Goal: Find specific fact: Find specific fact

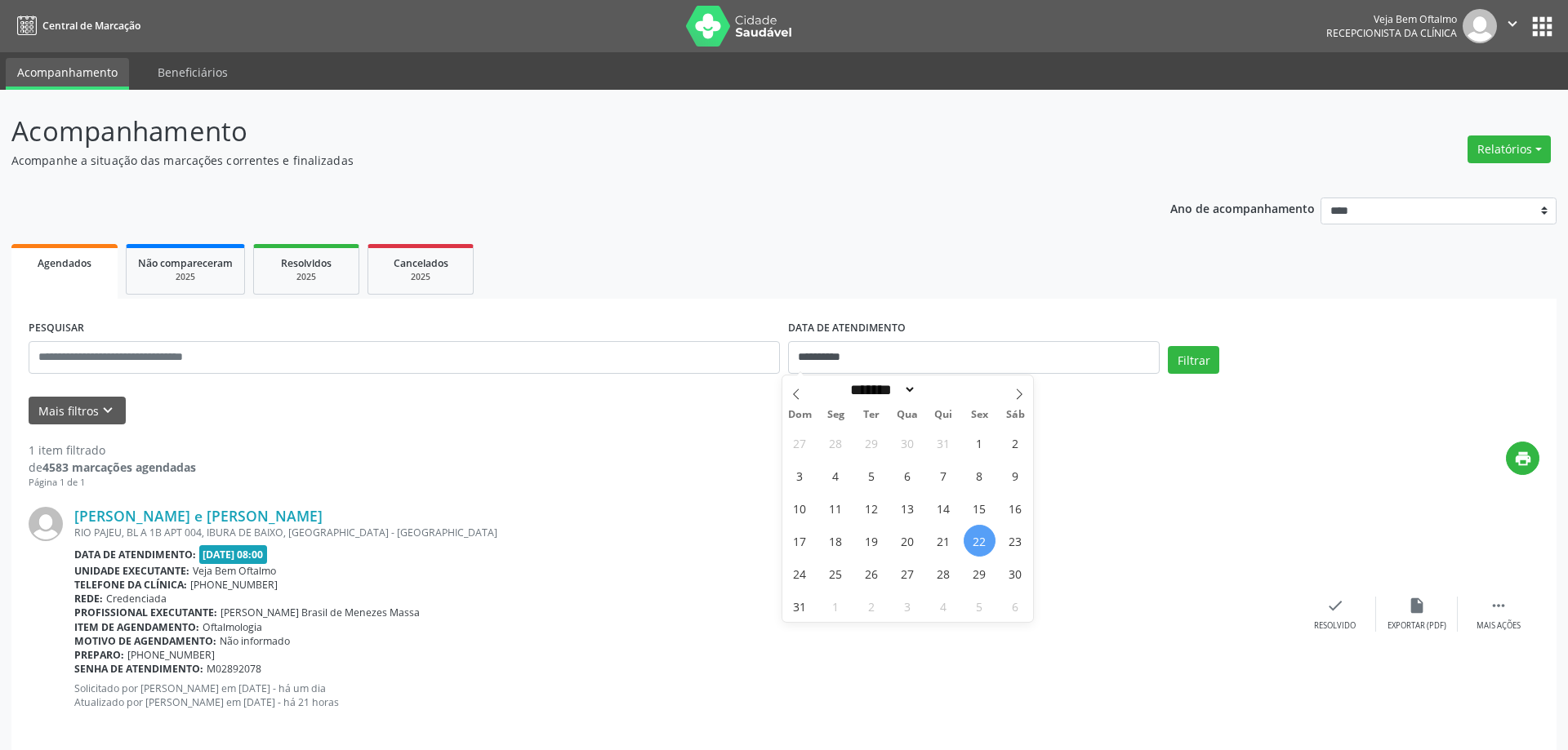
select select "*"
click at [1131, 361] on input "**********" at bounding box center [974, 357] width 372 height 32
click at [839, 580] on span "25" at bounding box center [836, 573] width 32 height 32
type input "**********"
click at [1172, 354] on button "Filtrar" at bounding box center [1184, 360] width 51 height 28
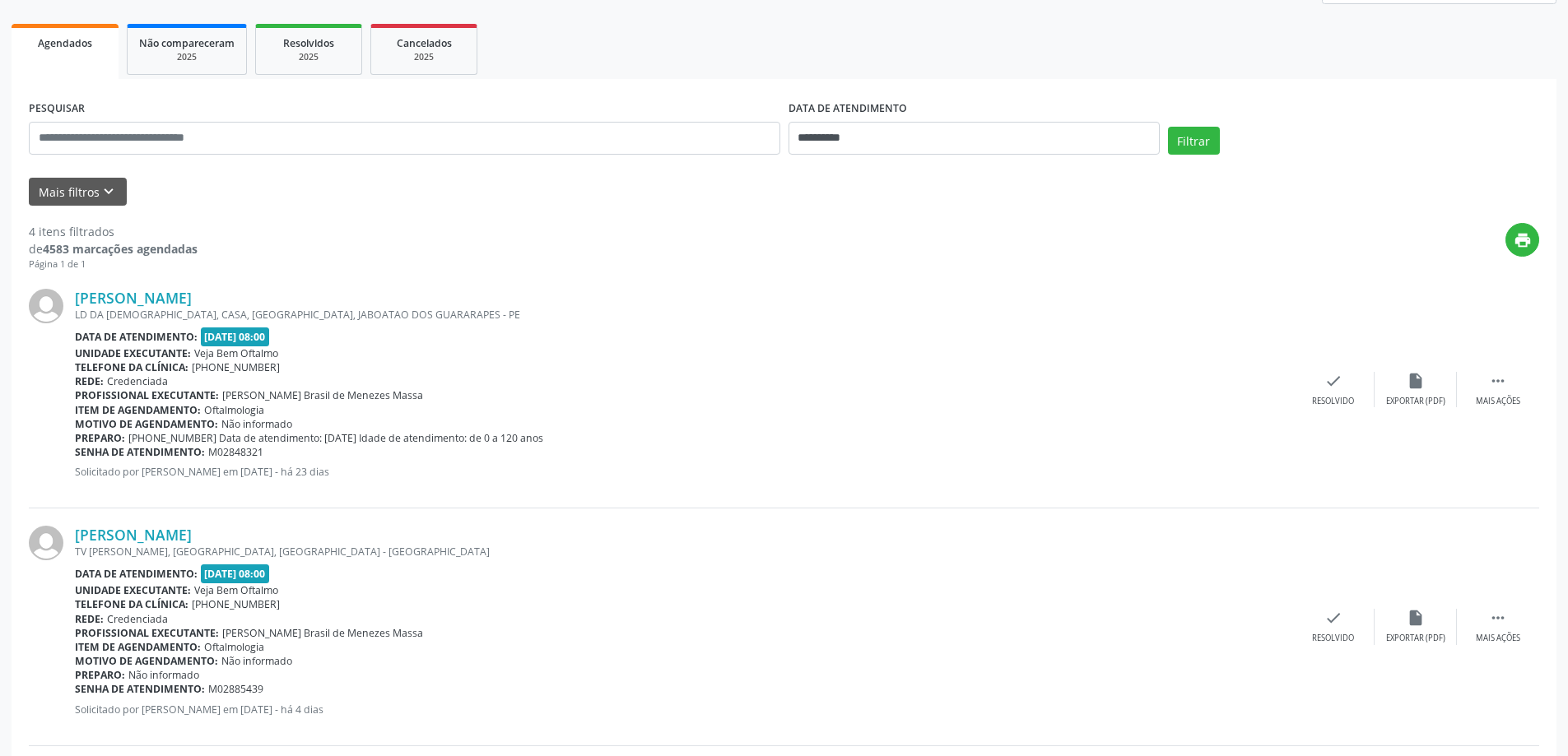
scroll to position [221, 0]
click at [156, 302] on link "[PERSON_NAME]" at bounding box center [133, 299] width 117 height 18
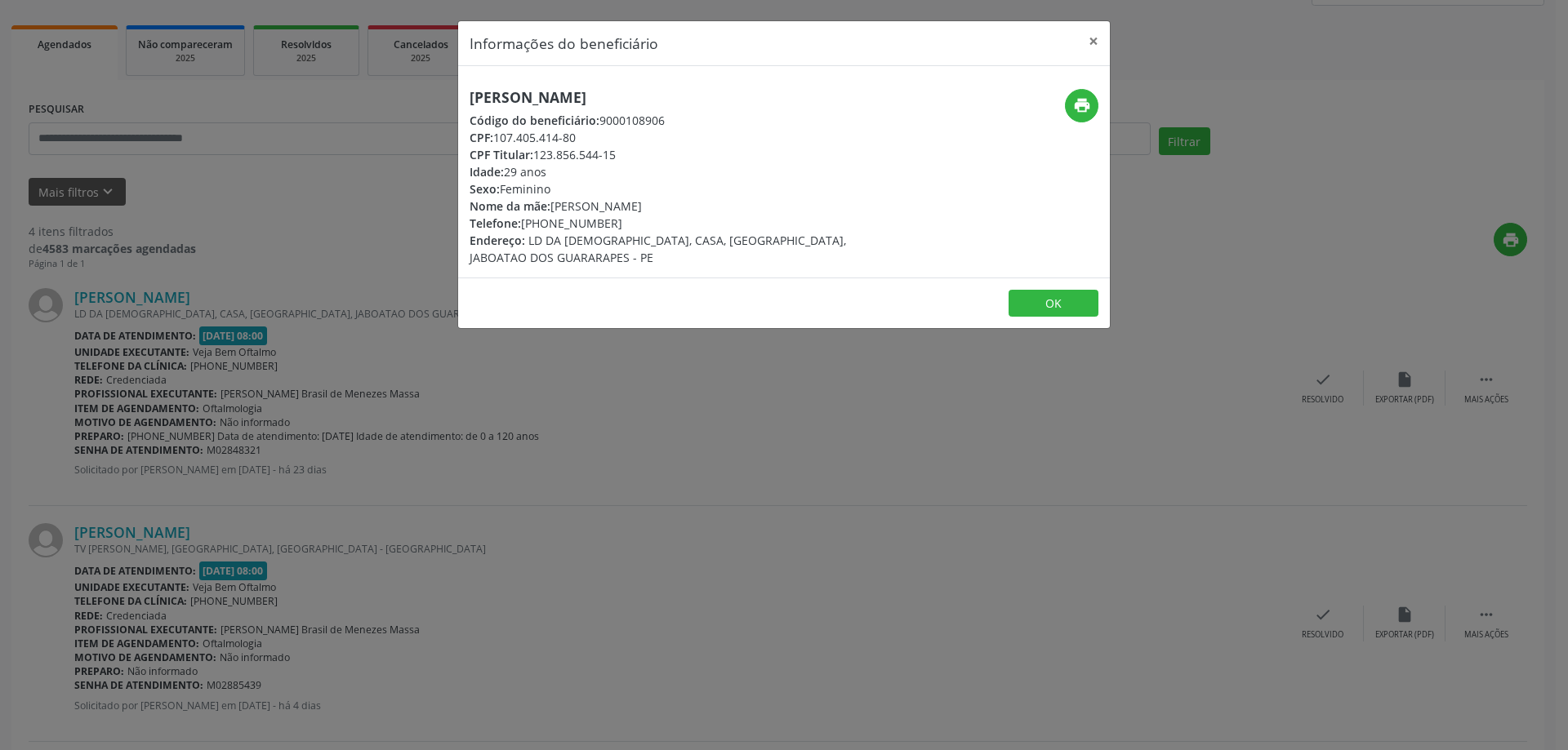
drag, startPoint x: 467, startPoint y: 99, endPoint x: 674, endPoint y: 98, distance: 207.0
click at [674, 98] on div "[PERSON_NAME] Código do beneficiário: 9000108906 CPF: 107.405.414-80 CPF Titula…" at bounding box center [675, 177] width 435 height 177
copy h5 "[PERSON_NAME]"
drag, startPoint x: 547, startPoint y: 225, endPoint x: 609, endPoint y: 227, distance: 62.0
click at [609, 227] on div "Telefone: [PHONE_NUMBER]" at bounding box center [675, 223] width 412 height 17
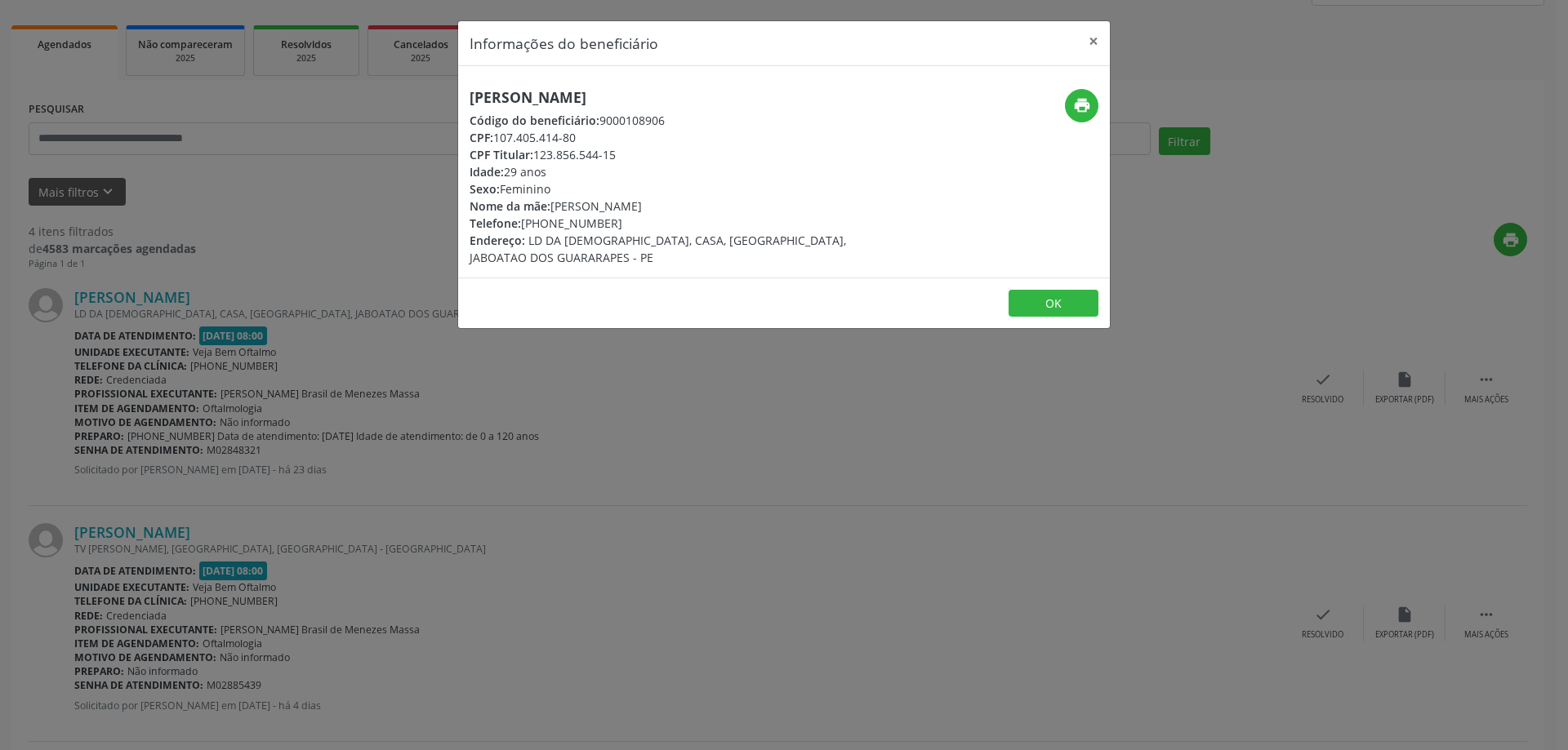
copy div "97911-0483"
drag, startPoint x: 497, startPoint y: 143, endPoint x: 579, endPoint y: 144, distance: 82.0
click at [579, 144] on div "CPF: 107.405.414-80" at bounding box center [675, 137] width 412 height 17
copy div "107.405.414-80"
click at [1093, 36] on button "×" at bounding box center [1093, 41] width 32 height 40
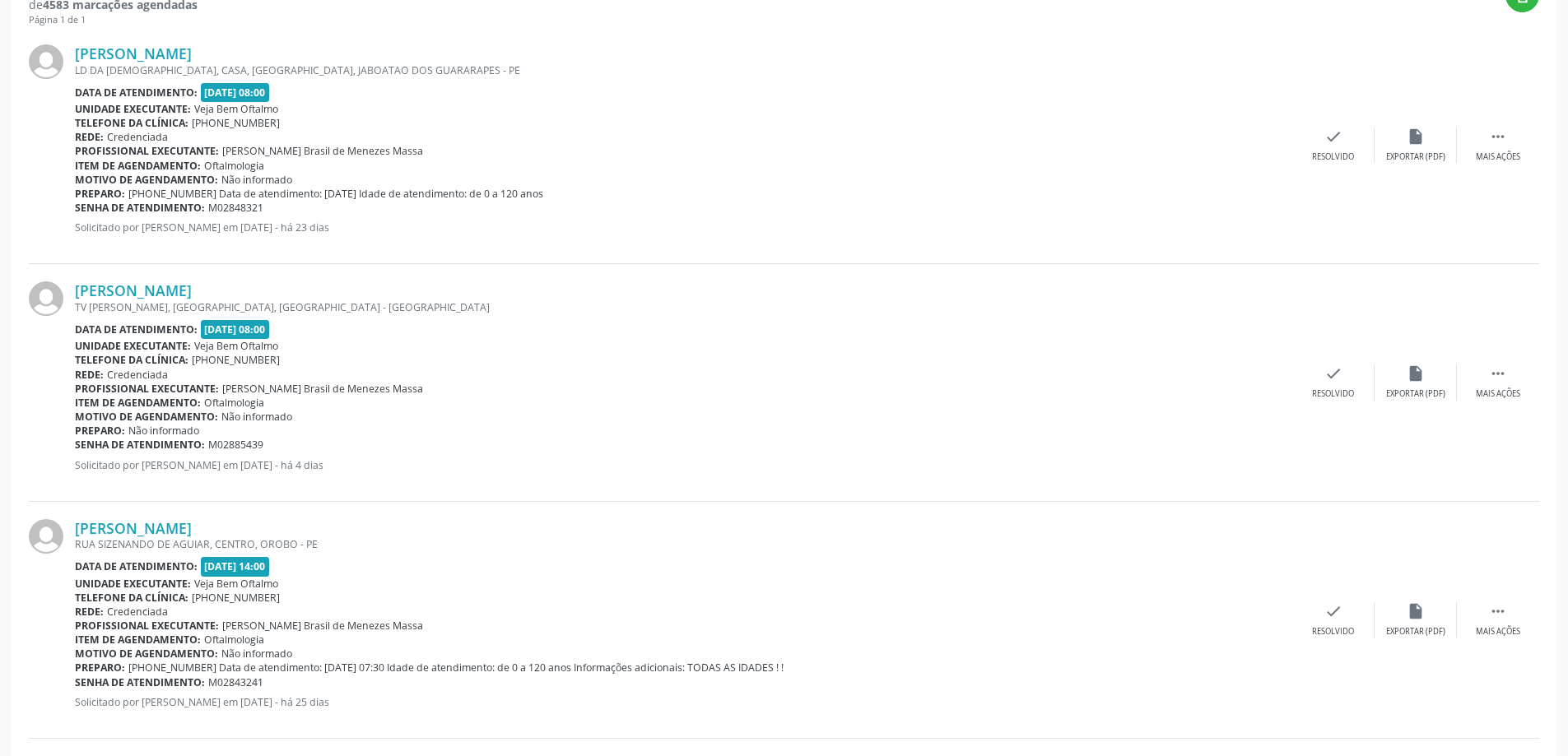
scroll to position [467, 0]
click at [156, 285] on link "[PERSON_NAME]" at bounding box center [133, 290] width 117 height 18
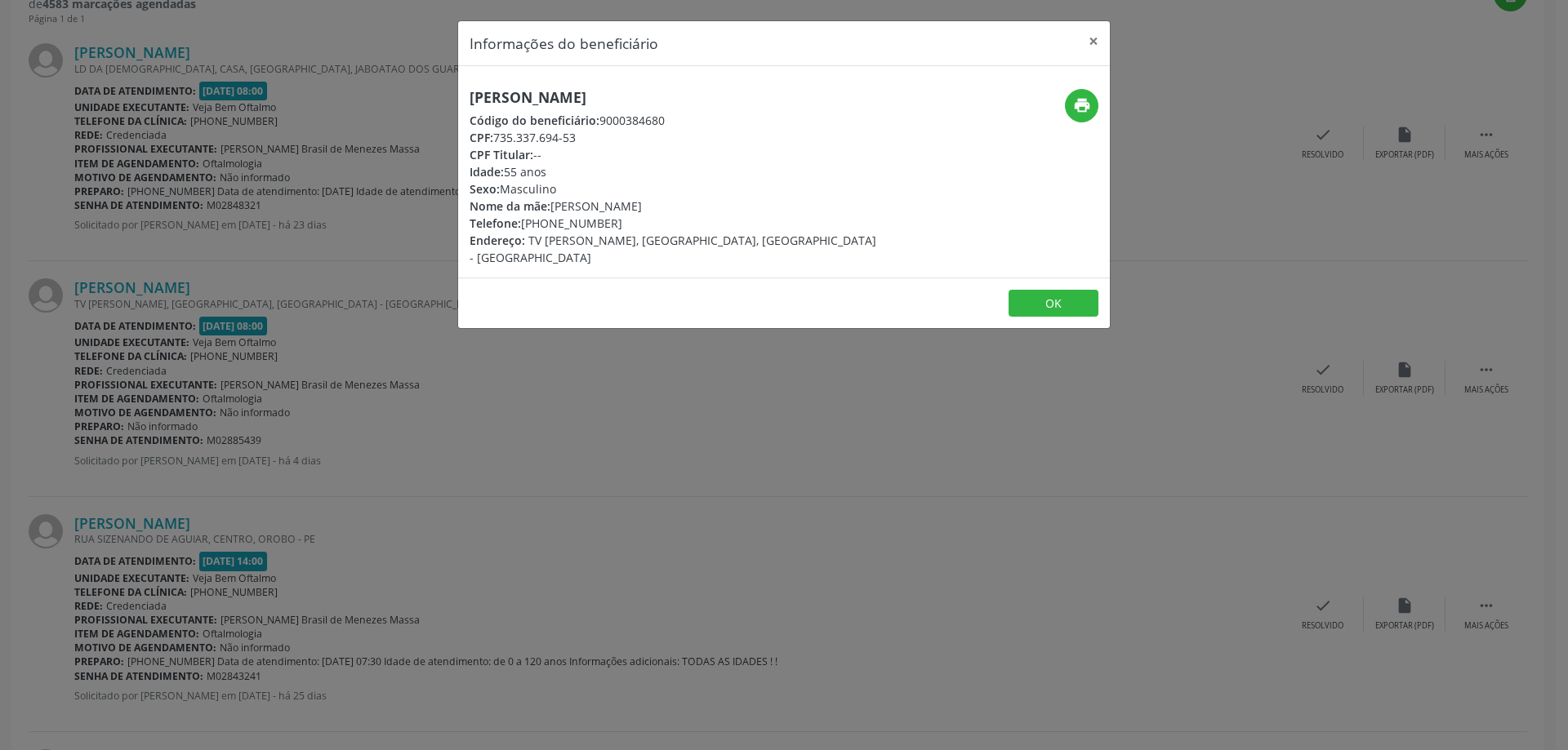
drag, startPoint x: 466, startPoint y: 94, endPoint x: 662, endPoint y: 103, distance: 196.2
click at [662, 103] on div "[PERSON_NAME] Código do beneficiário: 9000384680 CPF: 735.337.694-53 CPF Titula…" at bounding box center [675, 177] width 435 height 177
copy h5 "[PERSON_NAME]"
click at [1090, 41] on button "×" at bounding box center [1093, 41] width 32 height 40
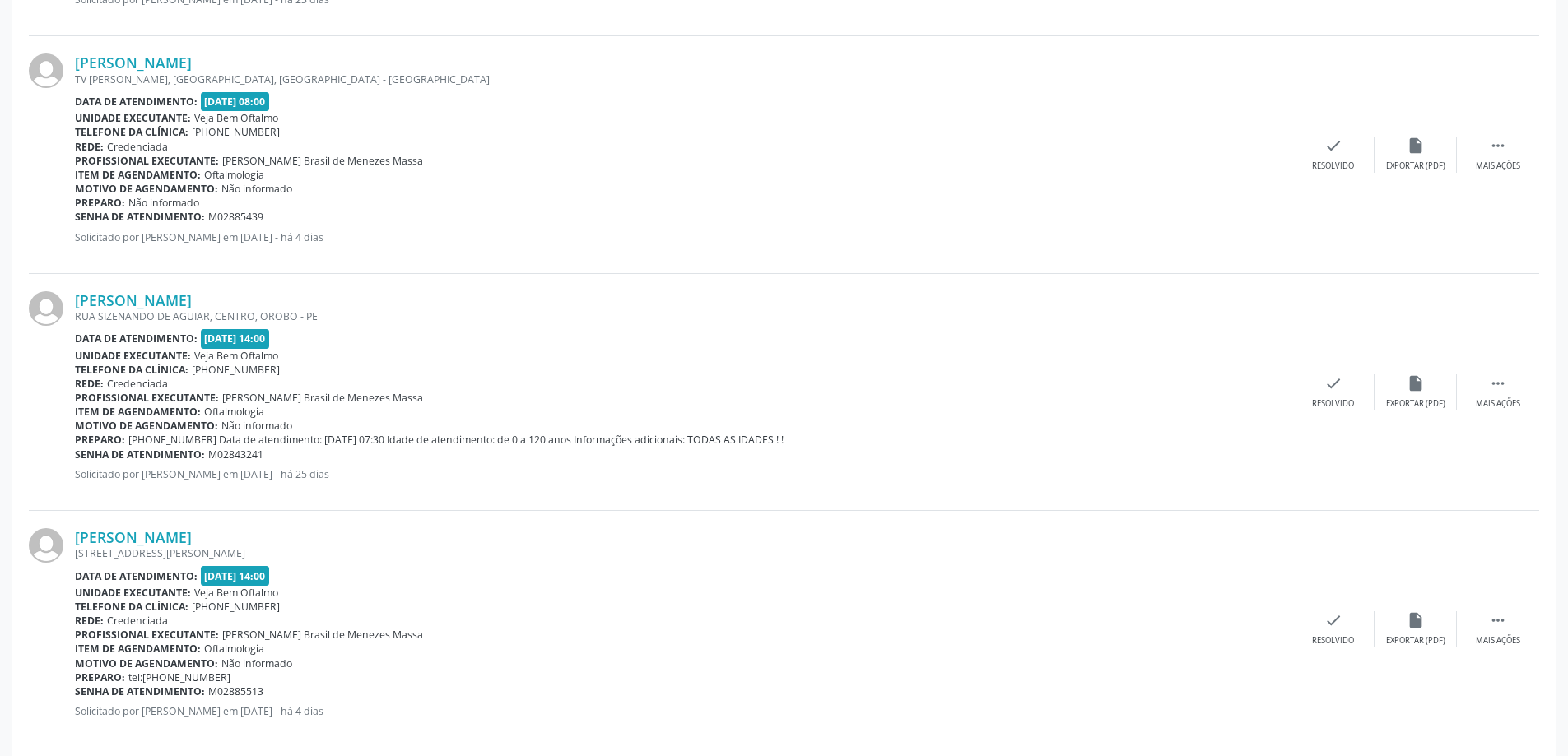
scroll to position [714, 0]
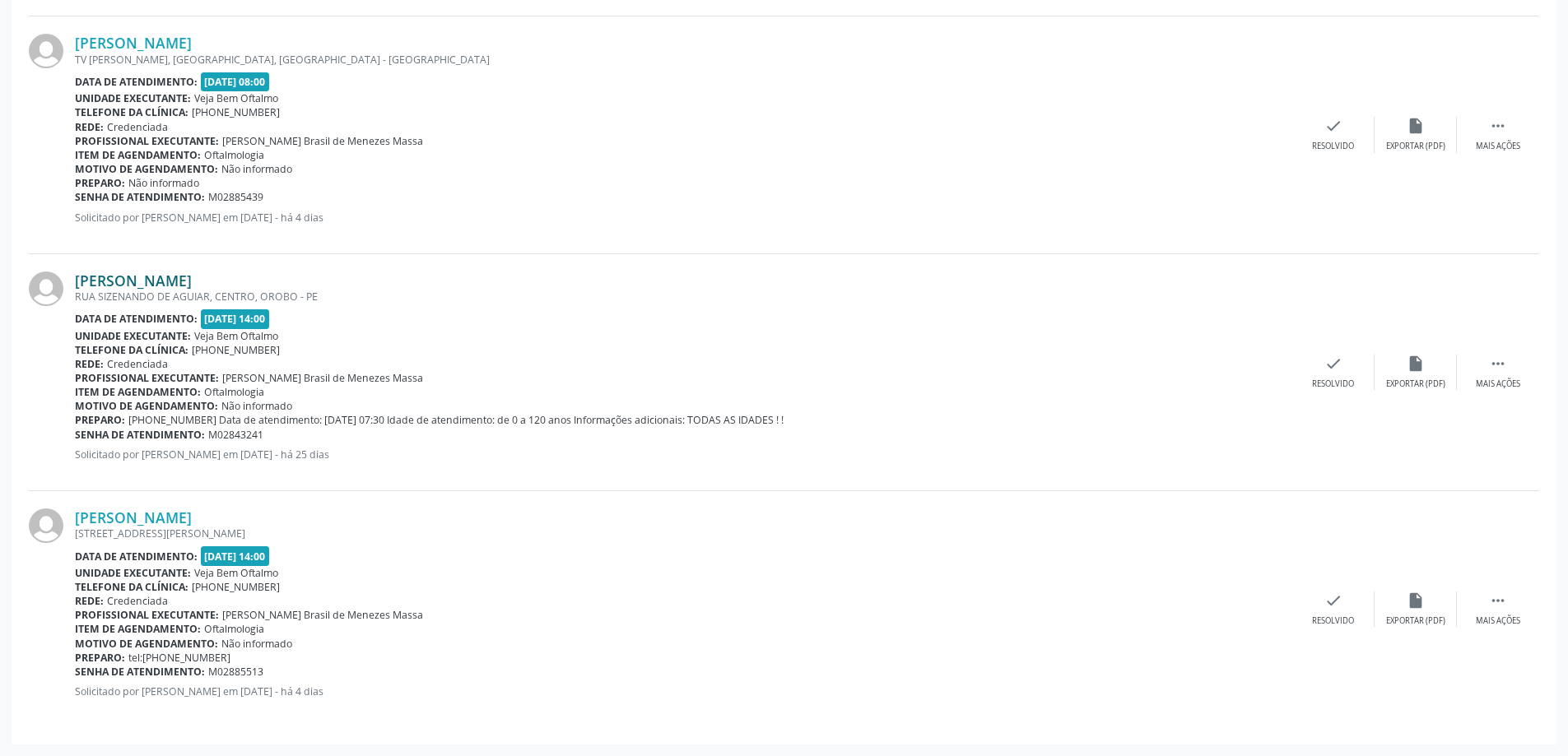
click at [192, 283] on link "[PERSON_NAME]" at bounding box center [133, 280] width 117 height 18
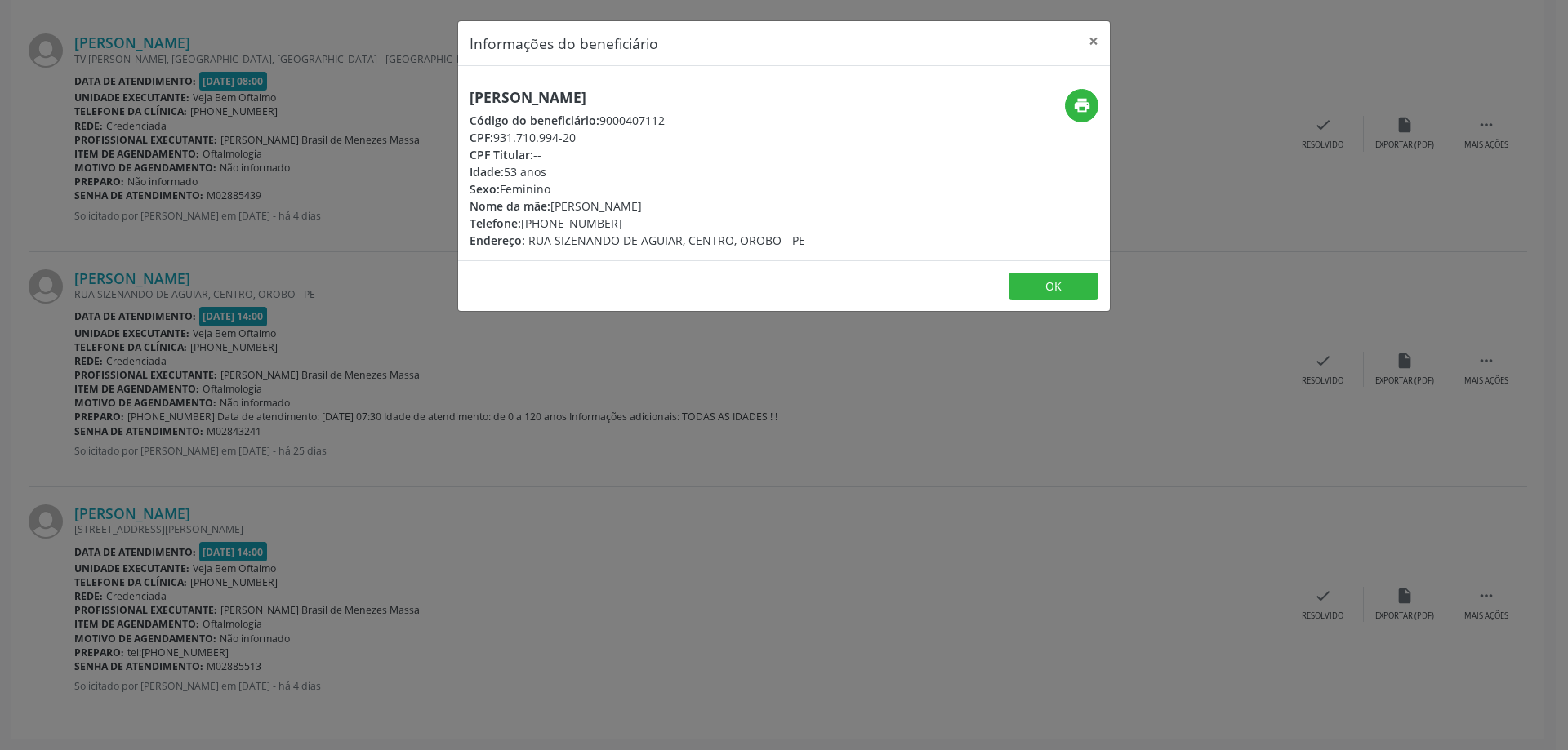
drag, startPoint x: 461, startPoint y: 100, endPoint x: 720, endPoint y: 92, distance: 259.1
click at [720, 92] on div "[PERSON_NAME] Código do beneficiário: 9000407112 CPF: 931.710.994-20 CPF Titula…" at bounding box center [675, 169] width 435 height 160
copy h5 "[PERSON_NAME]"
drag, startPoint x: 547, startPoint y: 227, endPoint x: 607, endPoint y: 229, distance: 60.0
click at [607, 229] on div "Telefone: [PHONE_NUMBER]" at bounding box center [638, 223] width 336 height 17
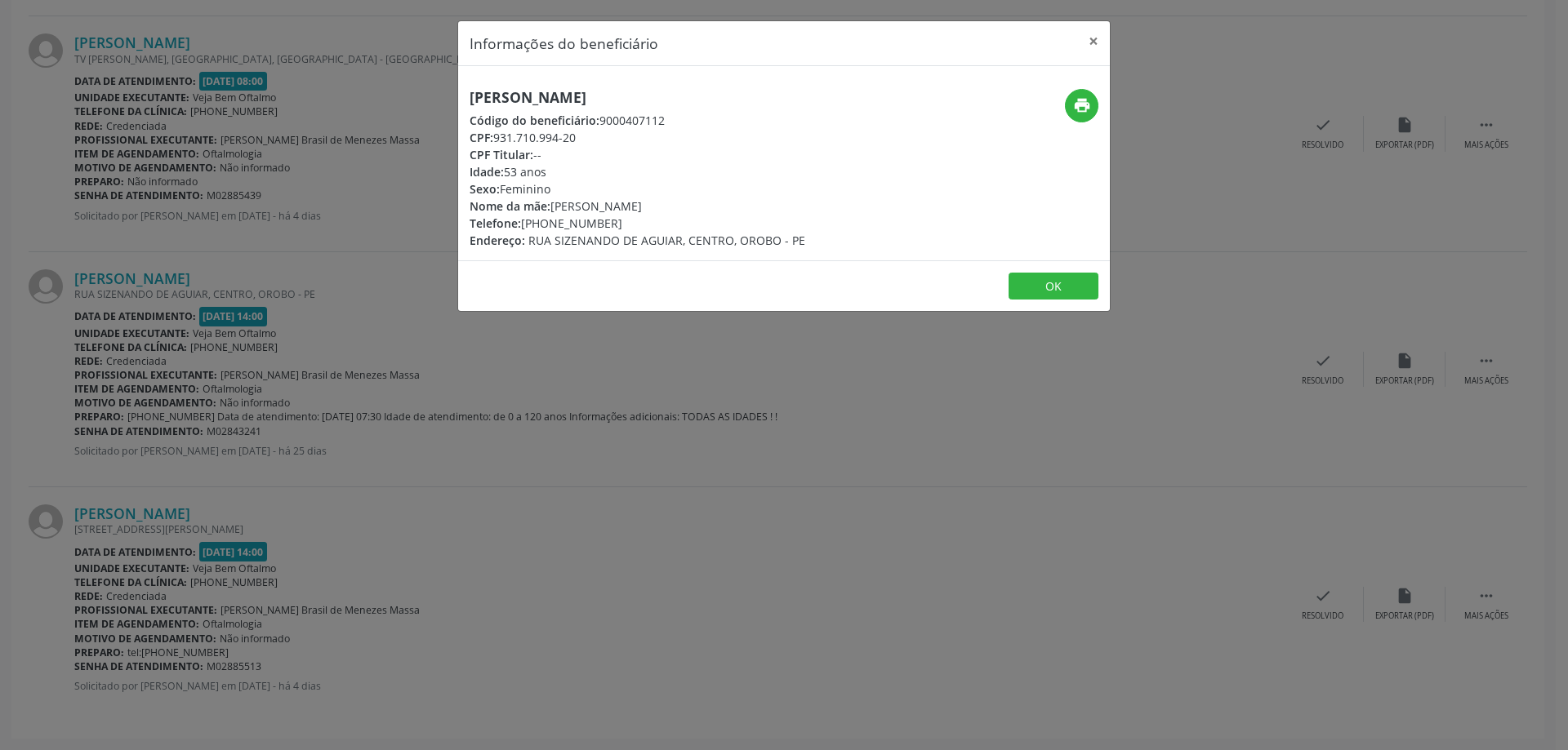
copy div "99864-2838"
drag, startPoint x: 470, startPoint y: 101, endPoint x: 739, endPoint y: 101, distance: 269.0
click at [739, 101] on h5 "[PERSON_NAME]" at bounding box center [638, 97] width 336 height 17
copy h5 "[PERSON_NAME]"
drag, startPoint x: 497, startPoint y: 140, endPoint x: 587, endPoint y: 141, distance: 90.0
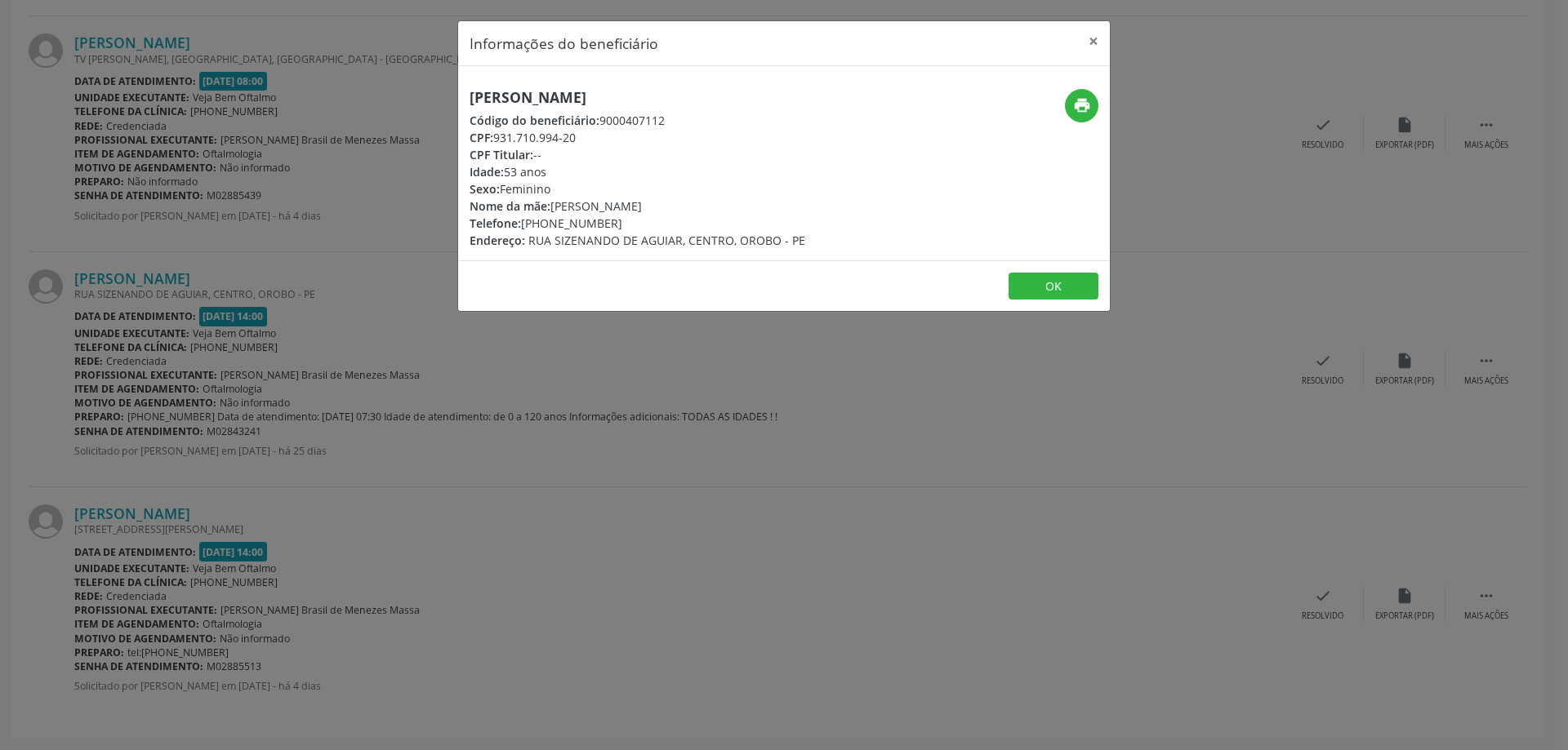
click at [587, 141] on div "CPF: 931.710.994-20" at bounding box center [638, 137] width 336 height 17
copy div "931.710.994-20"
click at [1096, 37] on button "×" at bounding box center [1093, 41] width 32 height 40
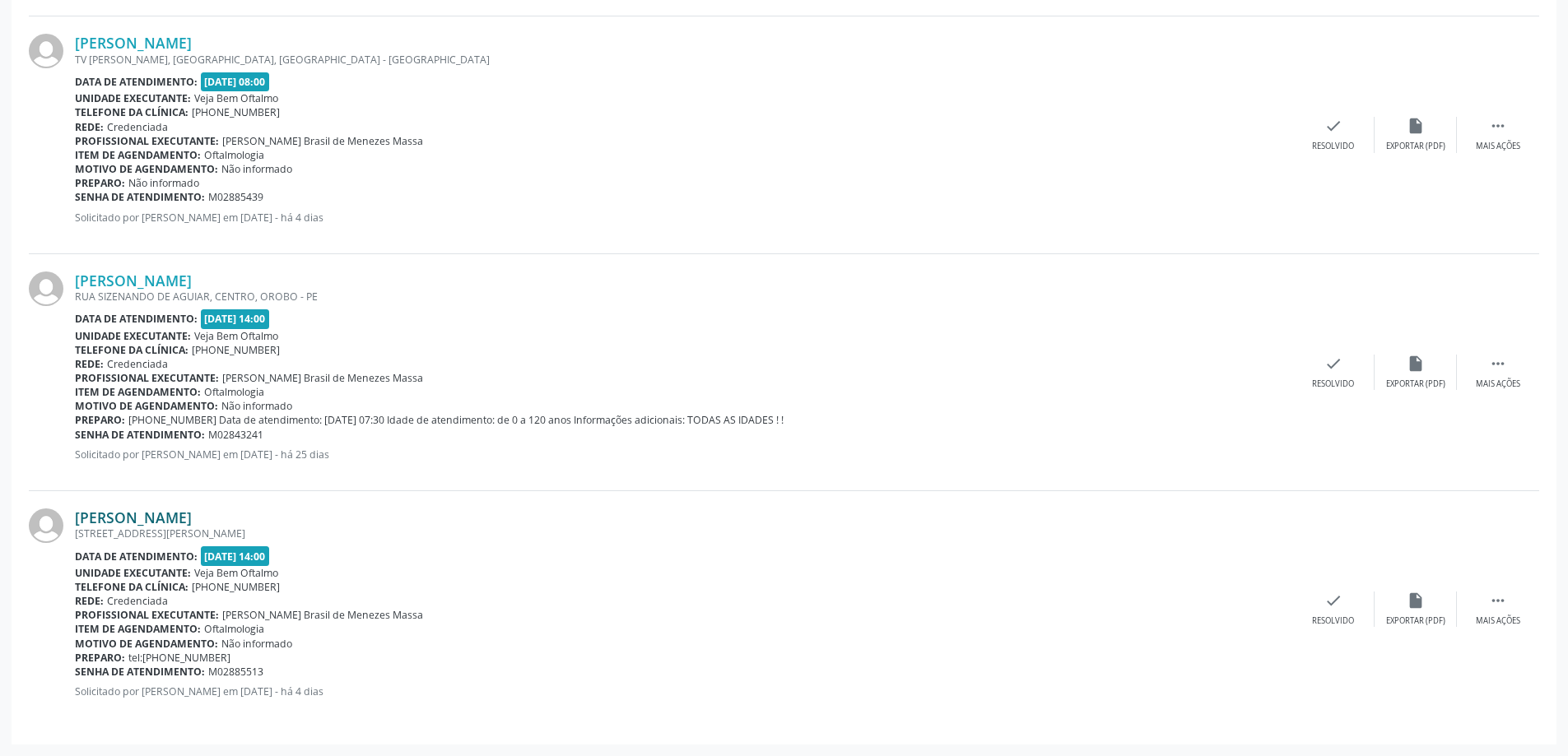
click at [192, 517] on link "[PERSON_NAME]" at bounding box center [133, 517] width 117 height 18
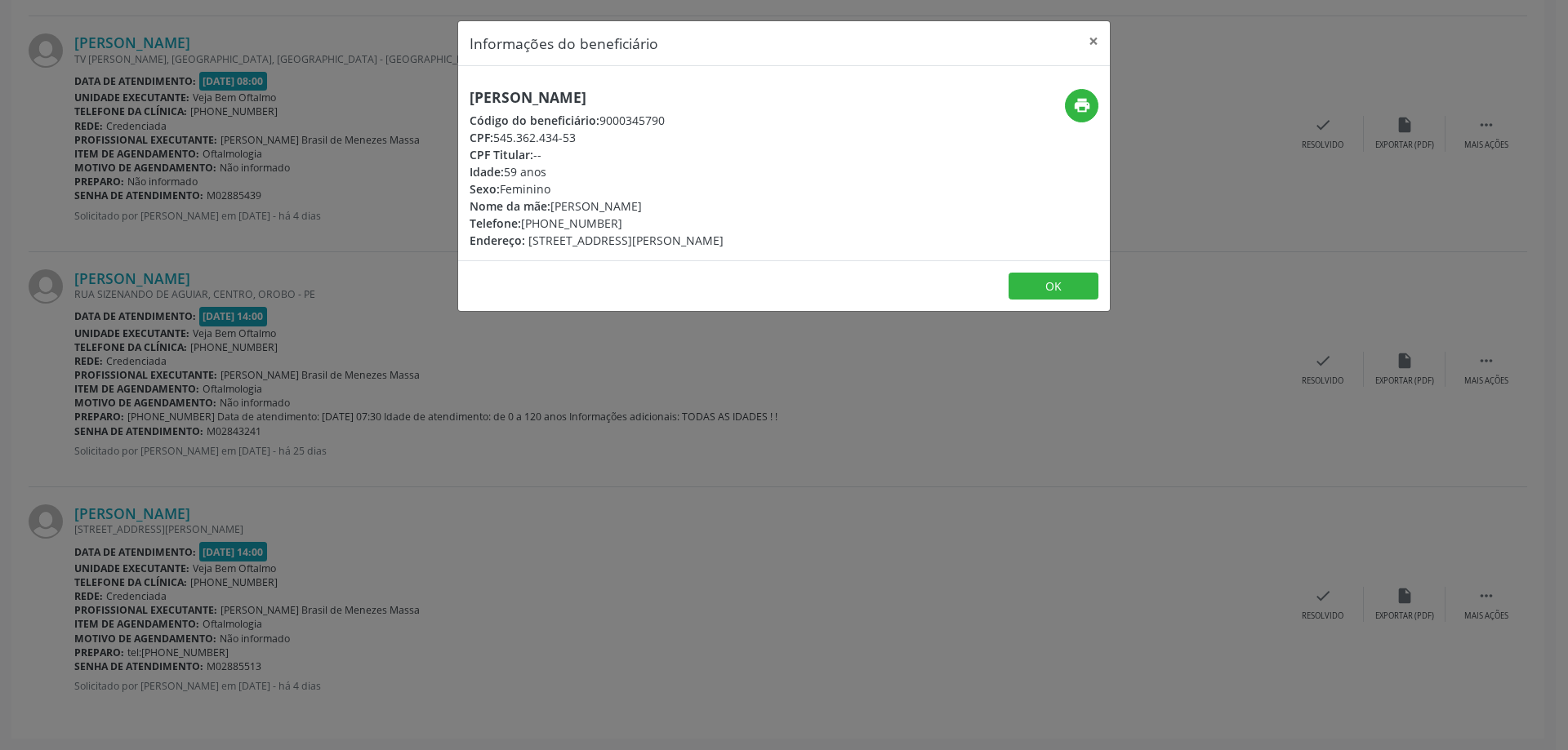
drag, startPoint x: 477, startPoint y: 97, endPoint x: 737, endPoint y: 107, distance: 260.2
click at [737, 107] on div "[PERSON_NAME] Código do beneficiário: 9000345790 CPF: 545.362.434-53 CPF Titula…" at bounding box center [675, 169] width 435 height 160
copy h5 "[PERSON_NAME]"
click at [1094, 40] on button "×" at bounding box center [1093, 41] width 32 height 40
